Goal: Information Seeking & Learning: Find specific fact

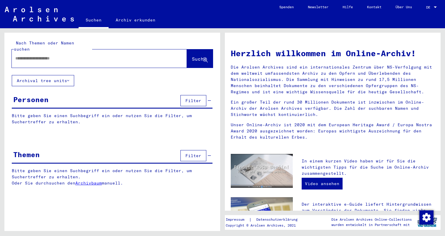
type input "*******"
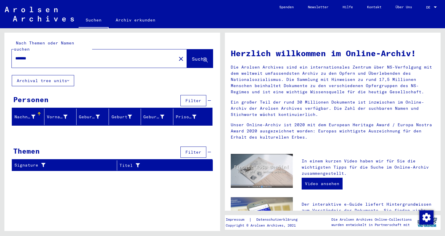
click at [63, 75] on button "Archival tree units" at bounding box center [43, 80] width 62 height 11
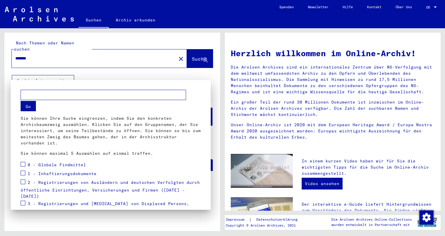
click at [85, 81] on mat-dialog-container "Go Sie können Ihre Suche eingrenzen, indem Sie den konkreten Archivbaumzweig au…" at bounding box center [111, 145] width 200 height 130
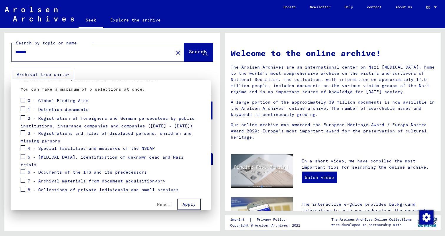
scroll to position [62, 0]
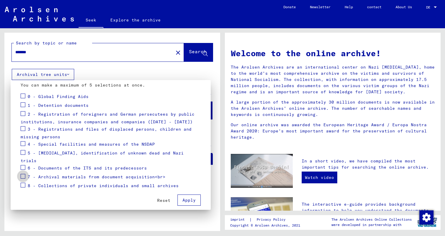
click at [23, 174] on span at bounding box center [23, 176] width 5 height 5
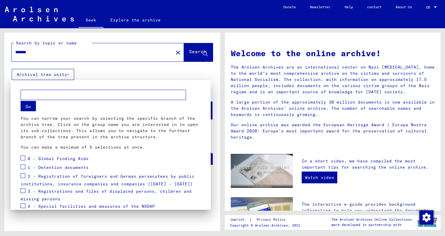
click at [91, 77] on div at bounding box center [222, 118] width 445 height 236
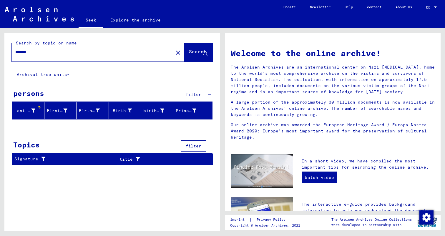
click at [64, 74] on font "Archival tree units" at bounding box center [42, 74] width 50 height 5
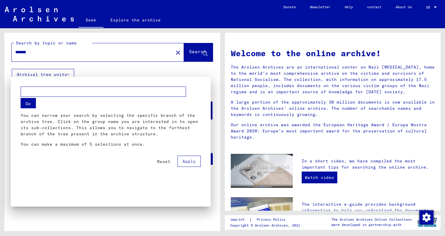
click at [64, 74] on div at bounding box center [222, 118] width 445 height 236
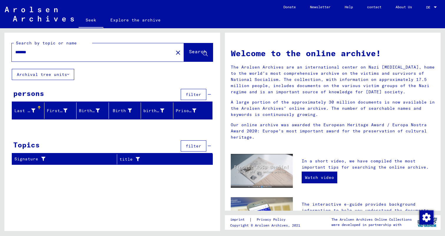
click at [174, 51] on mat-icon "close" at bounding box center [177, 52] width 7 height 7
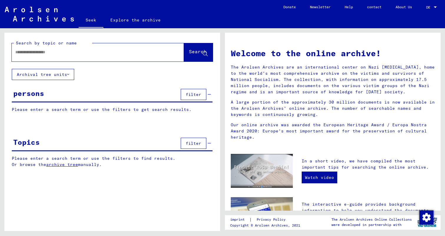
click at [142, 52] on input "text" at bounding box center [90, 52] width 151 height 6
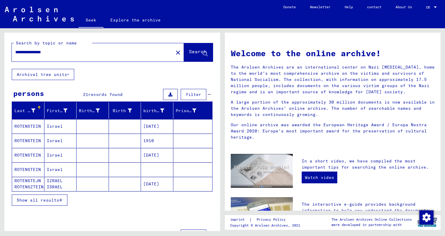
click at [35, 129] on mat-cell "ROTENSTEIN" at bounding box center [28, 126] width 32 height 14
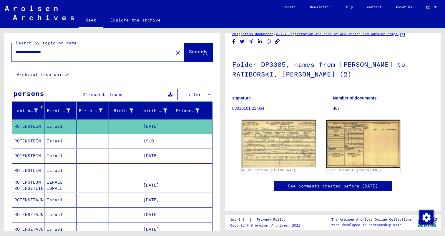
scroll to position [70, 0]
click at [36, 145] on mat-cell "ROTENSTEIN" at bounding box center [28, 141] width 32 height 14
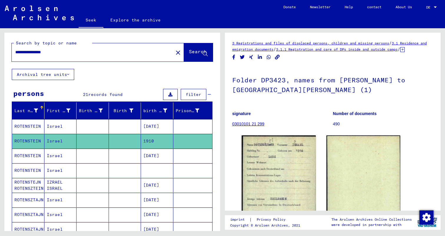
click at [33, 155] on font "ROTENSTEIN" at bounding box center [27, 155] width 26 height 5
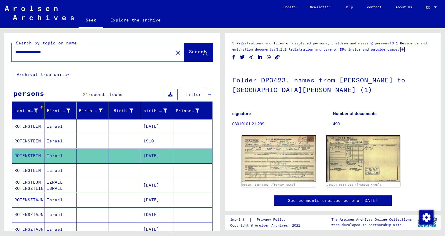
click at [30, 166] on mat-cell "ROTENSTEIN" at bounding box center [28, 170] width 32 height 14
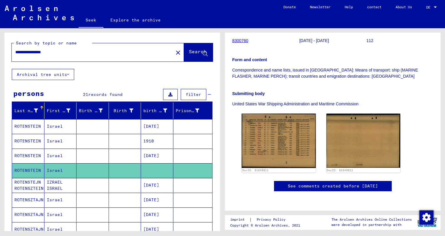
scroll to position [129, 0]
click at [32, 185] on font "ROTENSTEJN ROTENSZTEIN" at bounding box center [28, 184] width 29 height 11
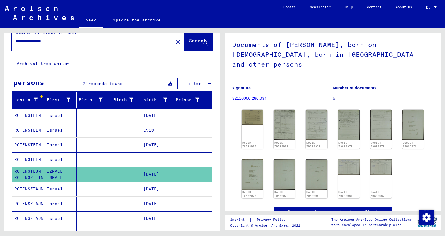
scroll to position [11, 0]
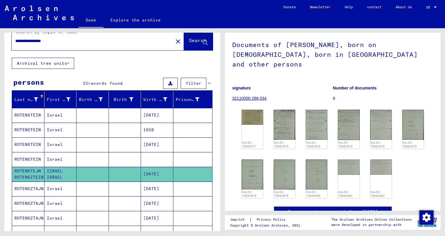
click at [36, 191] on font "ROTENSZTAJN" at bounding box center [28, 189] width 29 height 6
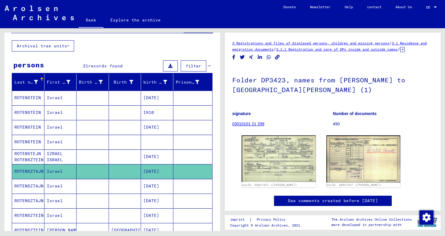
scroll to position [33, 0]
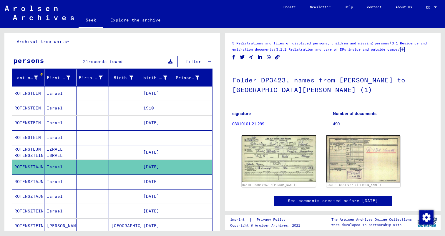
click at [33, 185] on mat-cell "ROTENSZTAJN" at bounding box center [28, 181] width 32 height 14
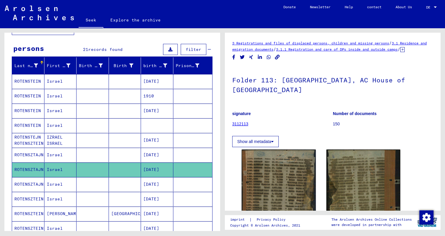
scroll to position [47, 0]
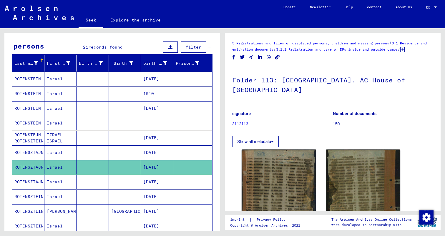
click at [33, 183] on font "ROTENSZTAJN" at bounding box center [28, 181] width 29 height 5
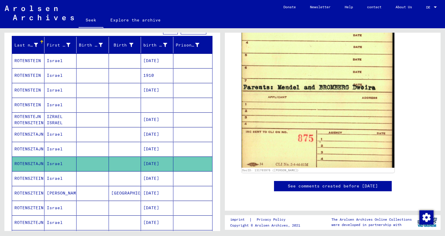
scroll to position [614, 0]
click at [32, 177] on font "ROTENSZTEIN" at bounding box center [28, 178] width 29 height 5
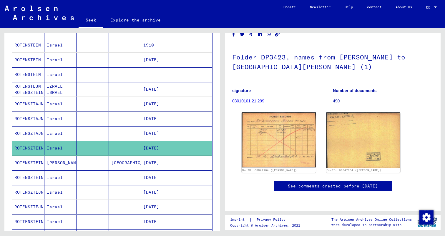
click at [32, 161] on font "ROTENSZTEIN" at bounding box center [28, 162] width 29 height 5
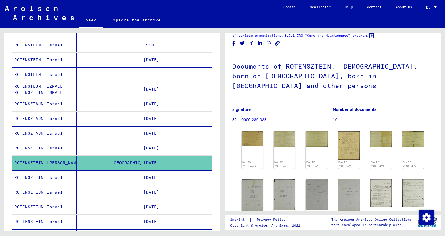
click at [27, 176] on font "ROTENSZTEIN" at bounding box center [28, 177] width 29 height 5
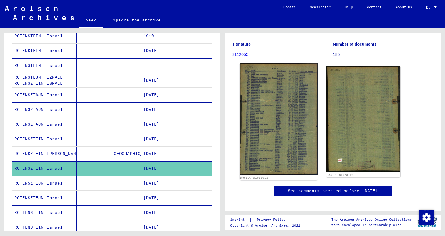
click at [275, 138] on img at bounding box center [279, 119] width 78 height 112
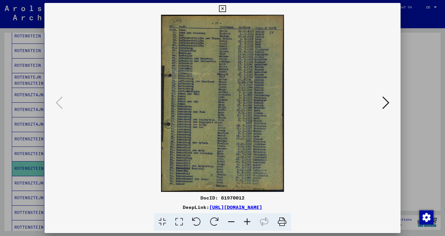
click at [444, 106] on div at bounding box center [222, 118] width 445 height 236
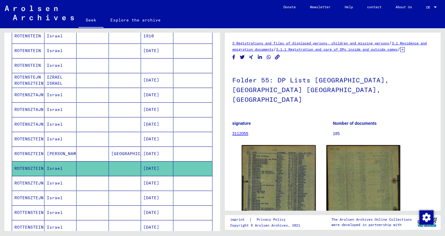
click at [36, 181] on font "ROTENSZTEJN" at bounding box center [28, 182] width 29 height 5
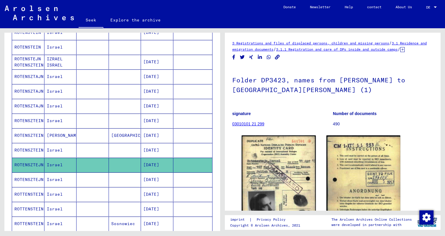
click at [34, 181] on font "ROTENSZTEJN" at bounding box center [28, 179] width 29 height 5
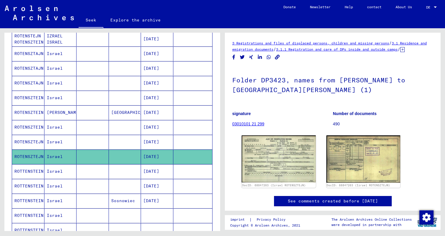
click at [34, 175] on mat-cell "ROTTENSTEIN" at bounding box center [28, 171] width 32 height 14
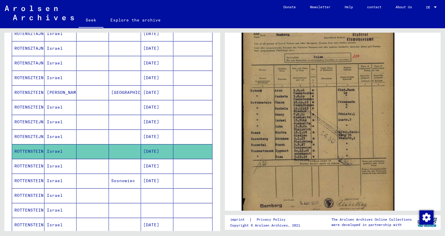
click at [22, 164] on font "ROTTENSTEIN" at bounding box center [28, 165] width 29 height 5
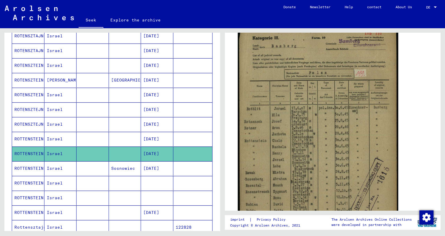
scroll to position [122, 0]
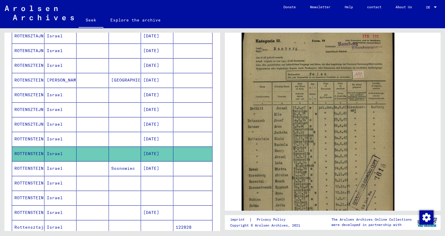
click at [30, 168] on font "ROTTENSTEIN" at bounding box center [28, 168] width 29 height 5
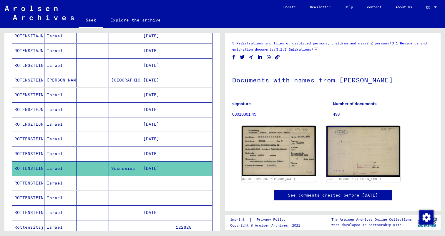
click at [30, 186] on font "ROTTENSTEIN" at bounding box center [28, 183] width 29 height 6
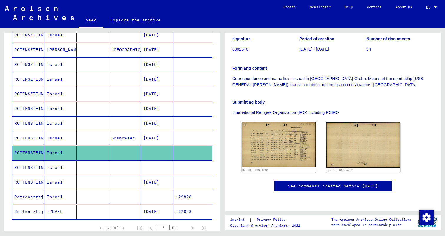
scroll to position [121, 0]
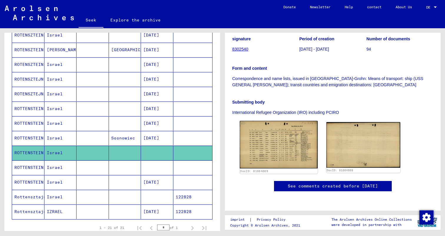
click at [275, 128] on img at bounding box center [279, 144] width 78 height 47
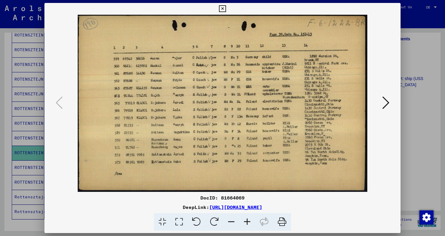
click at [21, 143] on div at bounding box center [222, 118] width 445 height 236
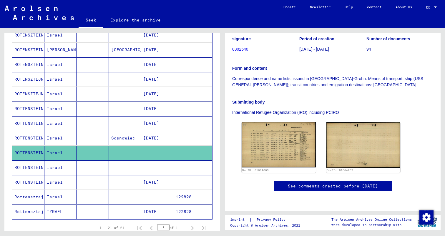
click at [35, 165] on font "ROTTENSTEIN" at bounding box center [28, 167] width 29 height 5
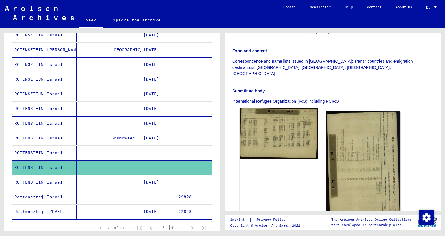
click at [268, 118] on img at bounding box center [279, 133] width 78 height 51
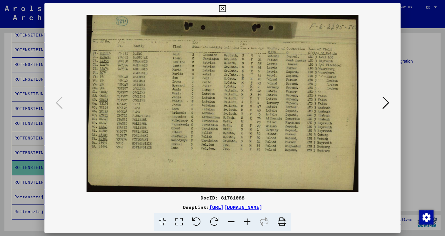
click at [382, 101] on icon at bounding box center [385, 103] width 7 height 14
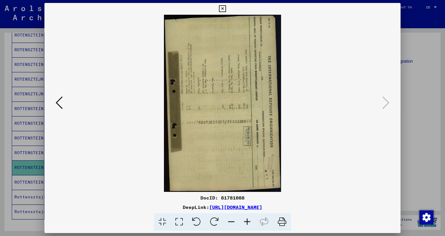
click at [432, 113] on div at bounding box center [222, 118] width 445 height 236
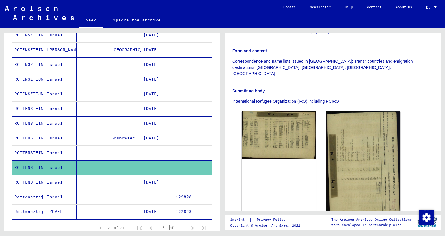
click at [31, 181] on font "ROTTENSTEIN" at bounding box center [28, 181] width 29 height 5
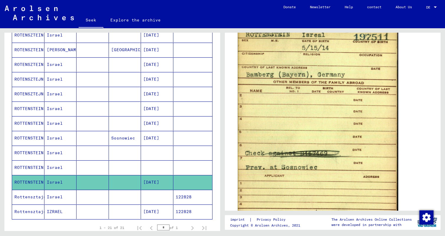
scroll to position [350, 0]
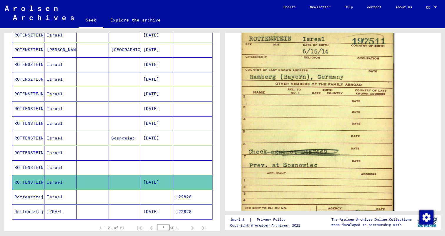
click at [34, 203] on mat-cell "Rottensztajn" at bounding box center [28, 197] width 32 height 14
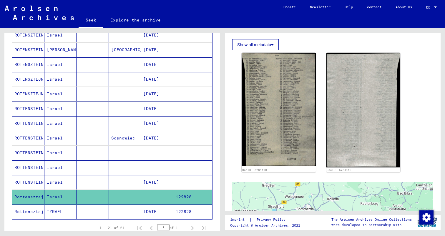
scroll to position [134, 0]
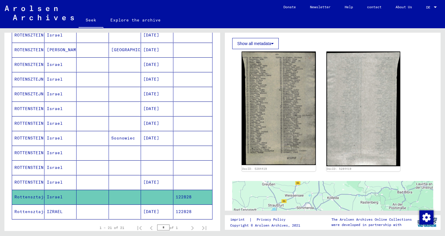
click at [27, 211] on icon at bounding box center [24, 213] width 15 height 24
click at [36, 212] on font "Rottensztajn" at bounding box center [30, 211] width 32 height 5
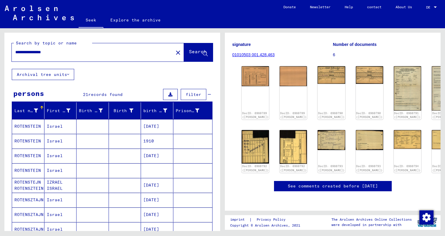
drag, startPoint x: 32, startPoint y: 52, endPoint x: 13, endPoint y: 52, distance: 19.7
click at [13, 52] on div "**********" at bounding box center [91, 52] width 158 height 13
click at [69, 53] on input "**********" at bounding box center [92, 52] width 154 height 6
type input "**********"
click at [198, 57] on button "Search" at bounding box center [198, 52] width 29 height 18
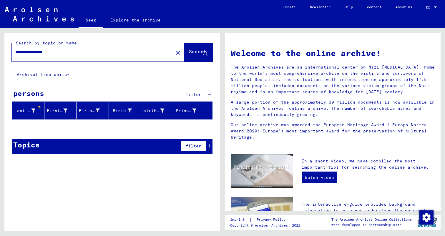
click at [174, 53] on mat-icon "close" at bounding box center [177, 52] width 7 height 7
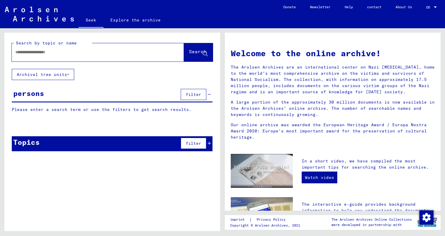
click at [147, 54] on input "text" at bounding box center [90, 52] width 151 height 6
click at [189, 53] on font "Search" at bounding box center [198, 52] width 18 height 6
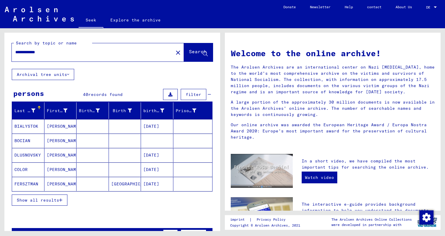
scroll to position [4, 0]
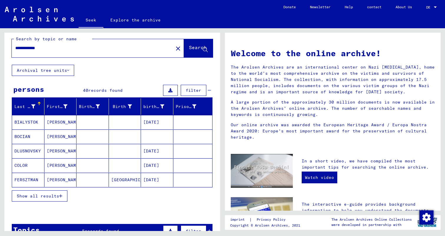
click at [44, 194] on font "Show all results" at bounding box center [38, 195] width 42 height 5
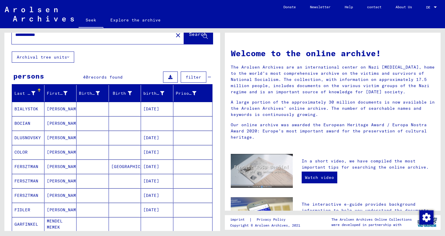
scroll to position [0, 0]
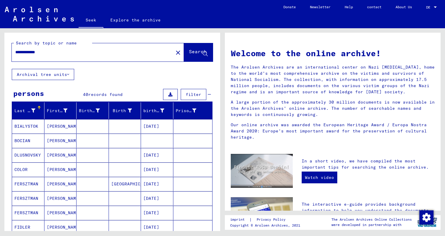
click at [76, 55] on input "**********" at bounding box center [90, 52] width 151 height 6
type input "**********"
click at [189, 55] on font "Search" at bounding box center [198, 52] width 18 height 6
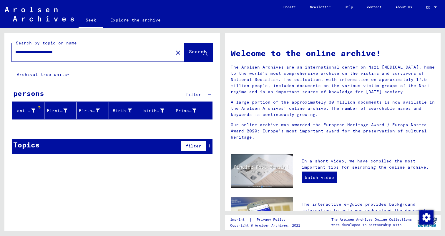
click at [61, 73] on font "Archival tree units" at bounding box center [42, 74] width 50 height 5
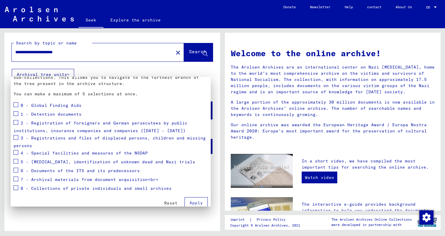
scroll to position [48, 0]
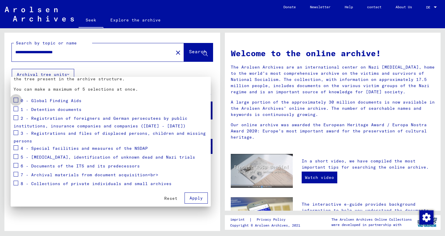
click at [16, 101] on span at bounding box center [16, 100] width 5 height 5
click at [16, 107] on span at bounding box center [16, 108] width 5 height 5
click at [16, 118] on span at bounding box center [16, 117] width 5 height 5
click at [14, 125] on font "2 - Registration of foreigners and German persecutees by public institutions, i…" at bounding box center [101, 121] width 174 height 13
click at [15, 133] on span at bounding box center [16, 132] width 5 height 5
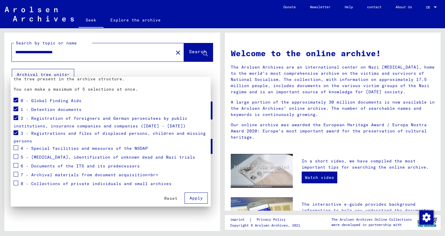
click at [16, 144] on div "3 - Registrations and files of displaced persons, children and missing persons" at bounding box center [111, 136] width 194 height 15
click at [16, 151] on mat-checkbox at bounding box center [16, 148] width 5 height 9
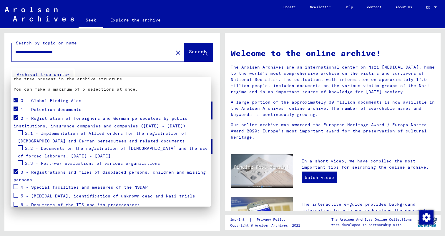
click at [16, 149] on mat-tree "0 - Global Finding Aids 1 - Detention documents 2 - Registration of [DEMOGRAPHI…" at bounding box center [111, 161] width 194 height 131
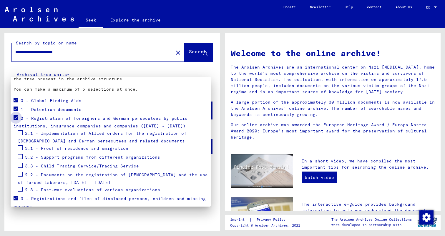
click at [16, 116] on span at bounding box center [16, 117] width 5 height 5
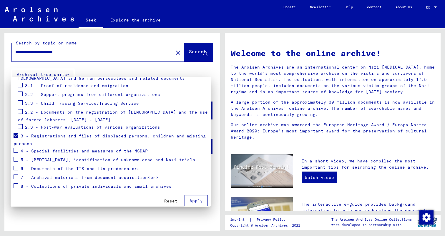
scroll to position [113, 0]
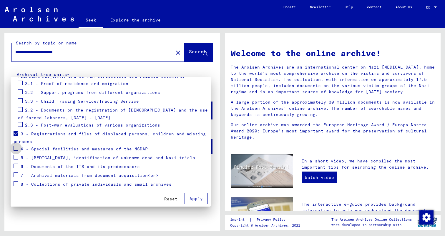
click at [17, 150] on span at bounding box center [16, 148] width 5 height 5
click at [193, 197] on font "Apply" at bounding box center [195, 198] width 13 height 5
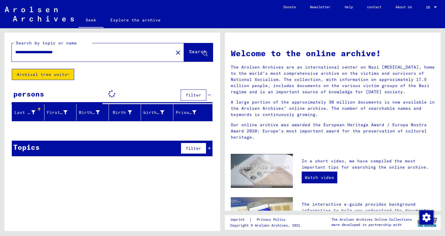
click at [164, 93] on div "persons filter" at bounding box center [112, 95] width 201 height 16
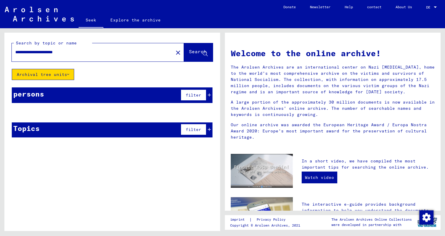
click at [164, 93] on div "persons filter" at bounding box center [112, 95] width 201 height 16
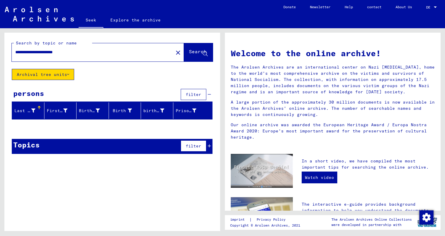
click at [174, 52] on mat-icon "close" at bounding box center [177, 52] width 7 height 7
